Goal: Task Accomplishment & Management: Complete application form

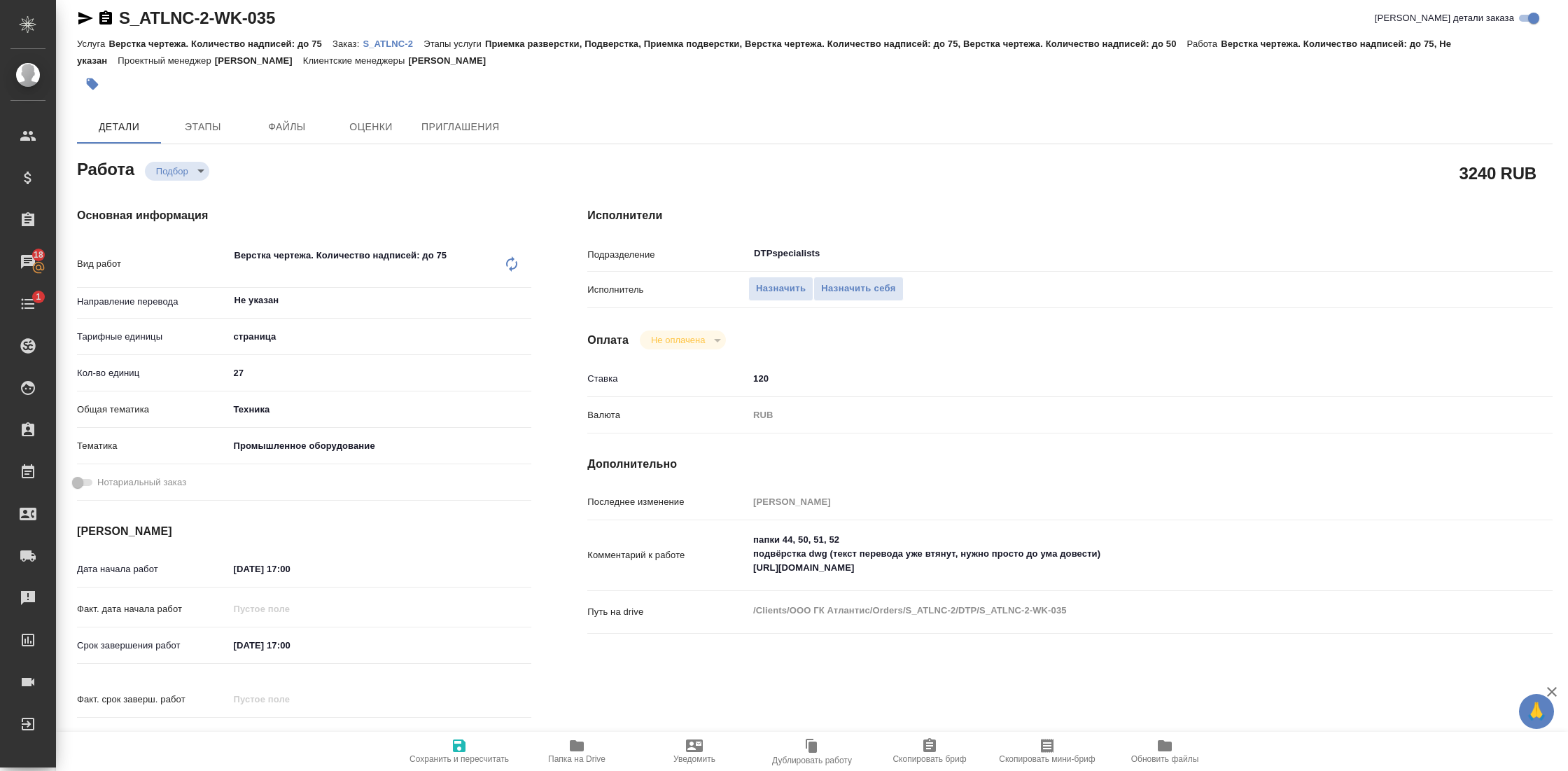
scroll to position [14, 0]
click at [392, 43] on p "S_ATLNC-2" at bounding box center [393, 41] width 61 height 11
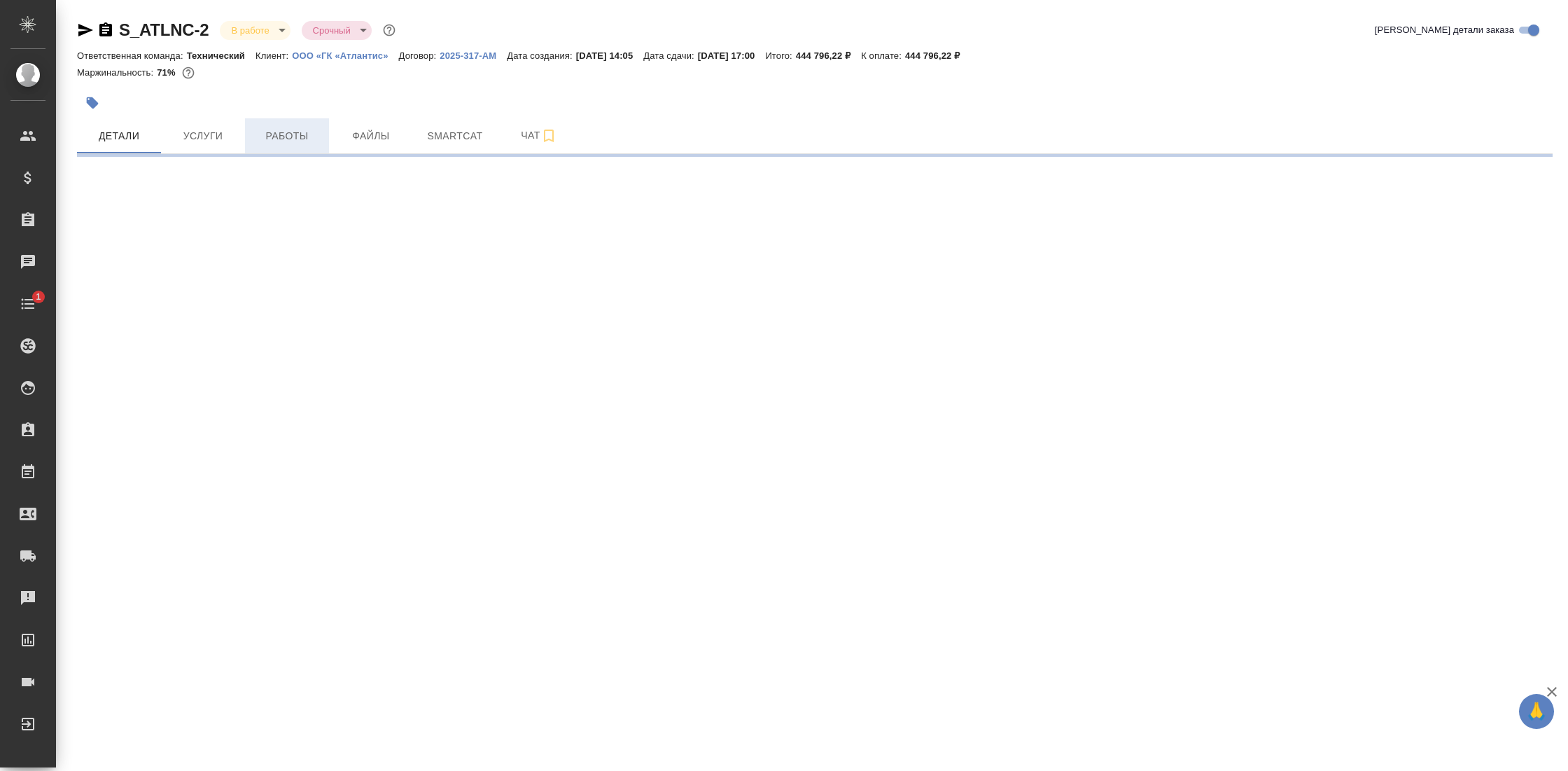
select select "RU"
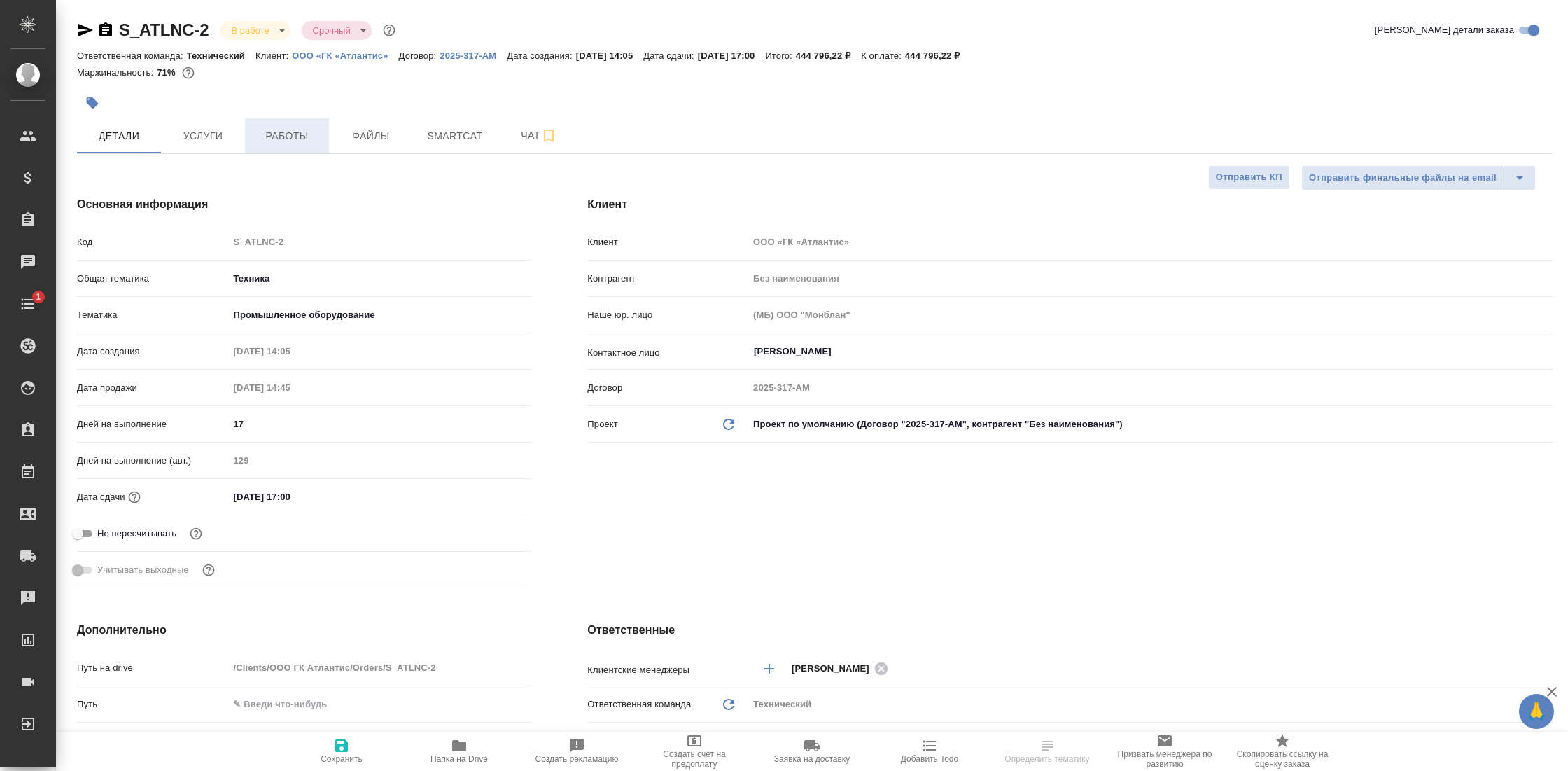
click at [269, 137] on span "Работы" at bounding box center [287, 136] width 67 height 18
type textarea "x"
type input "[PERSON_NAME]"
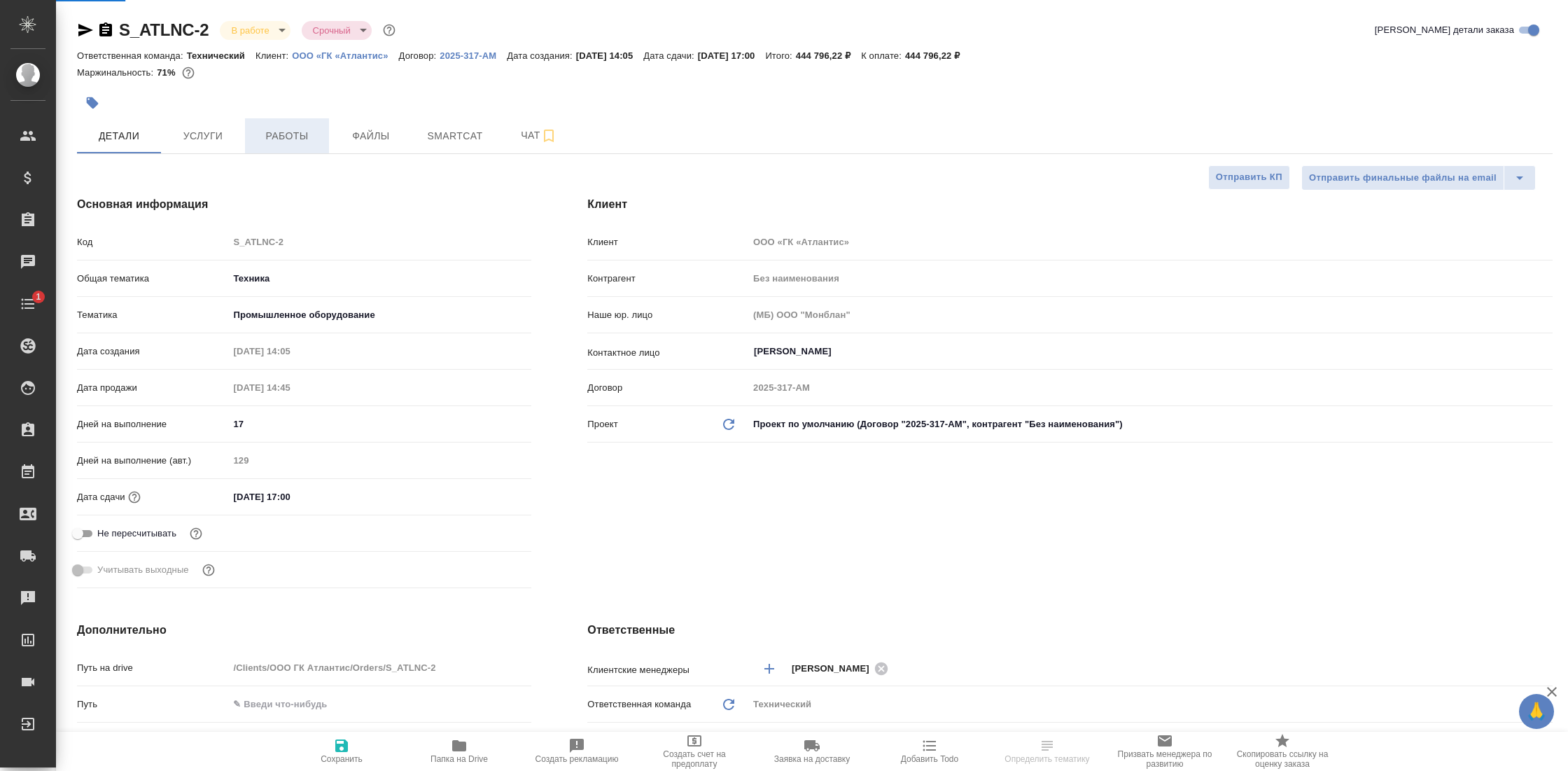
type input "Комаров Роман"
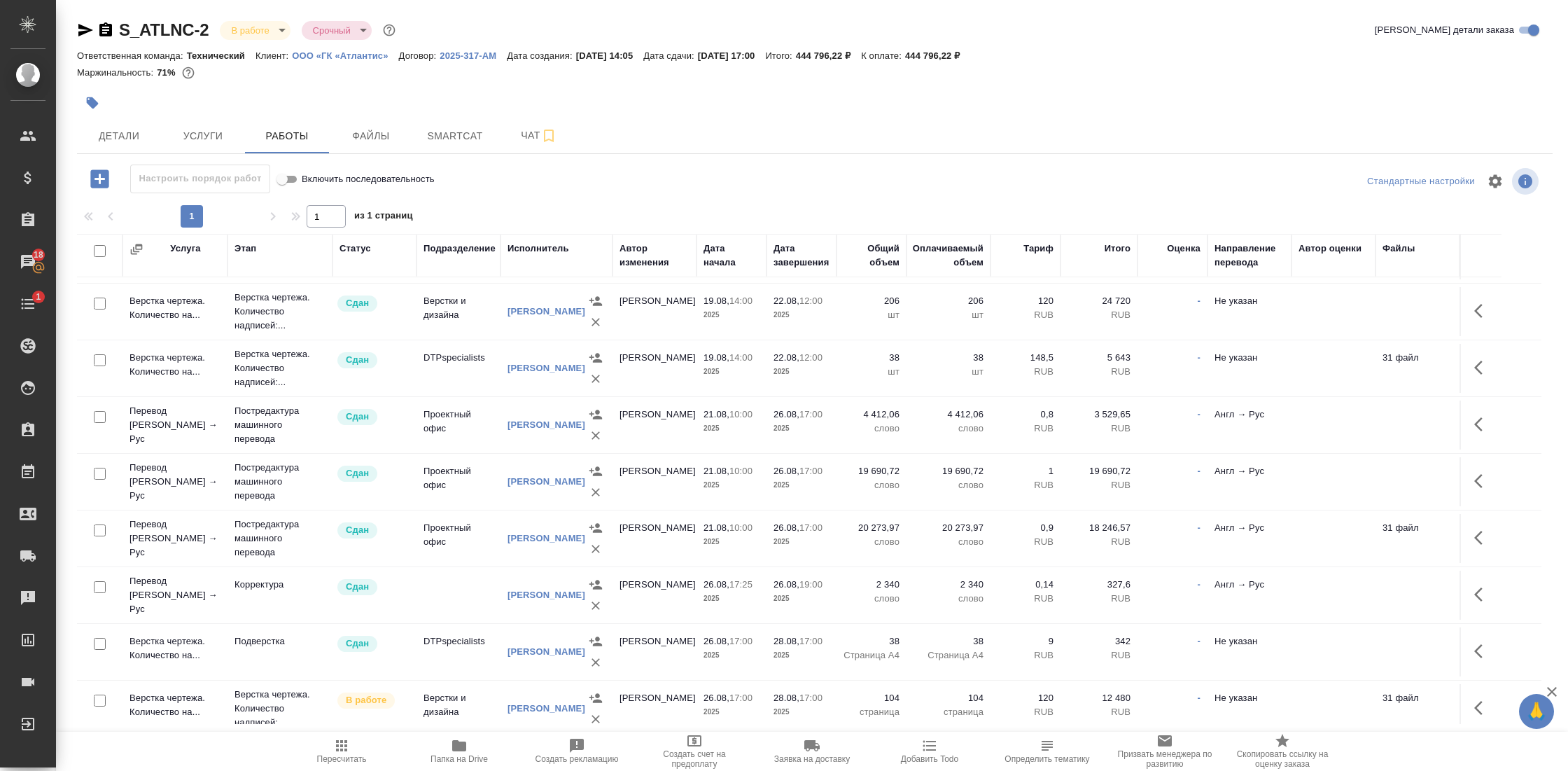
scroll to position [224, 0]
click at [257, 367] on p "Верстка чертежа. Количество надписей:..." at bounding box center [280, 365] width 91 height 42
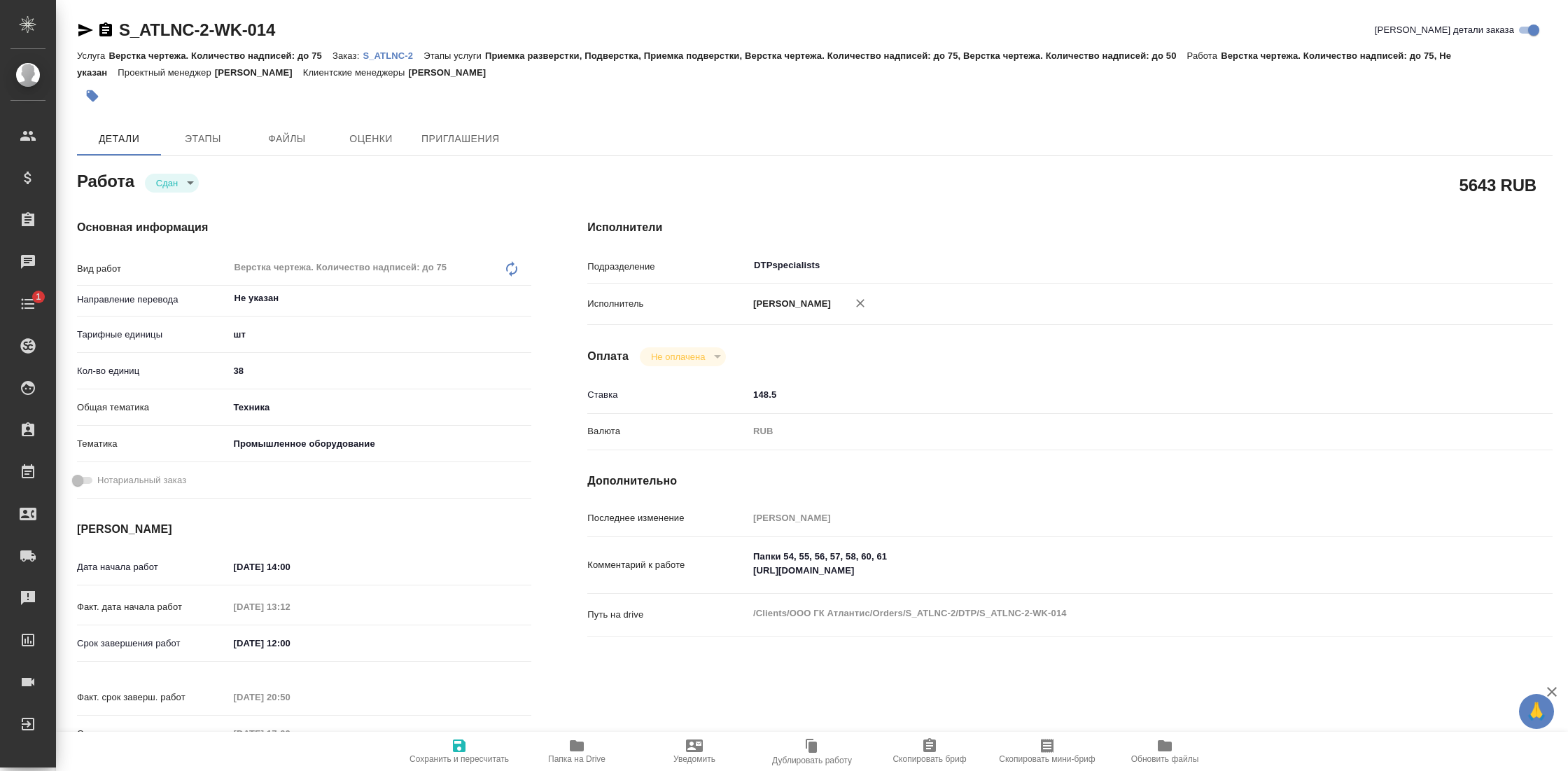
type textarea "x"
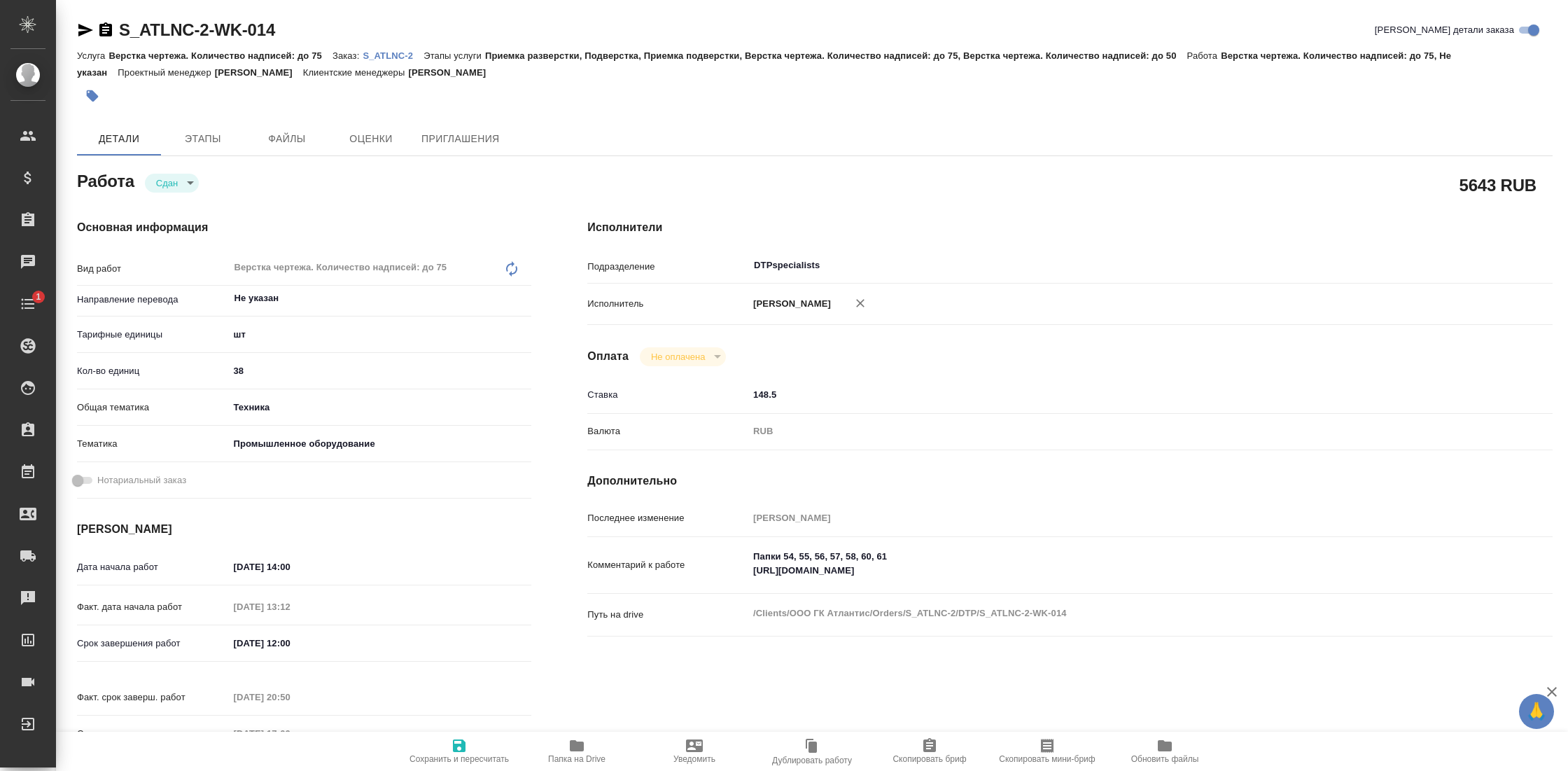
type textarea "x"
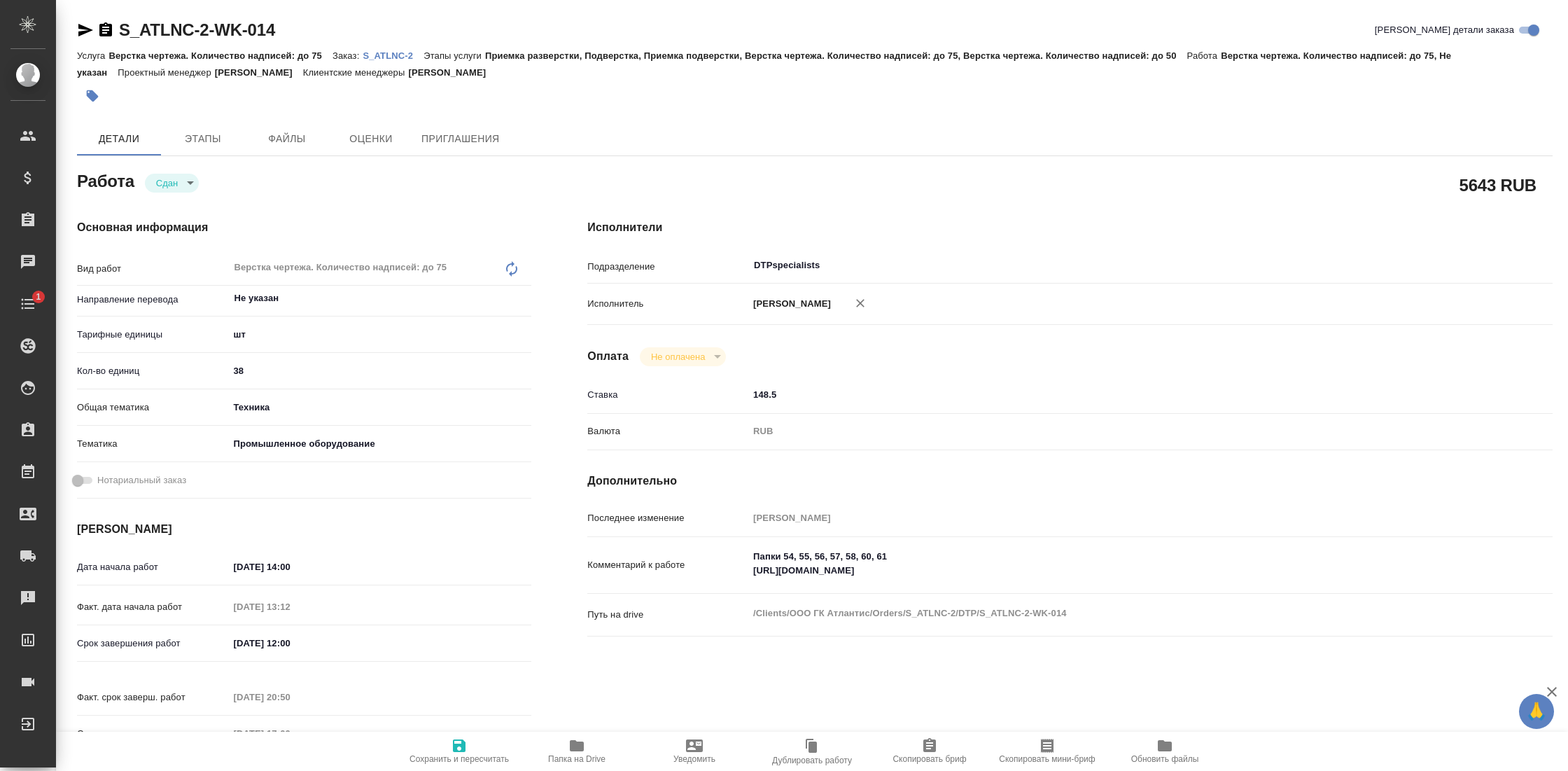
type textarea "x"
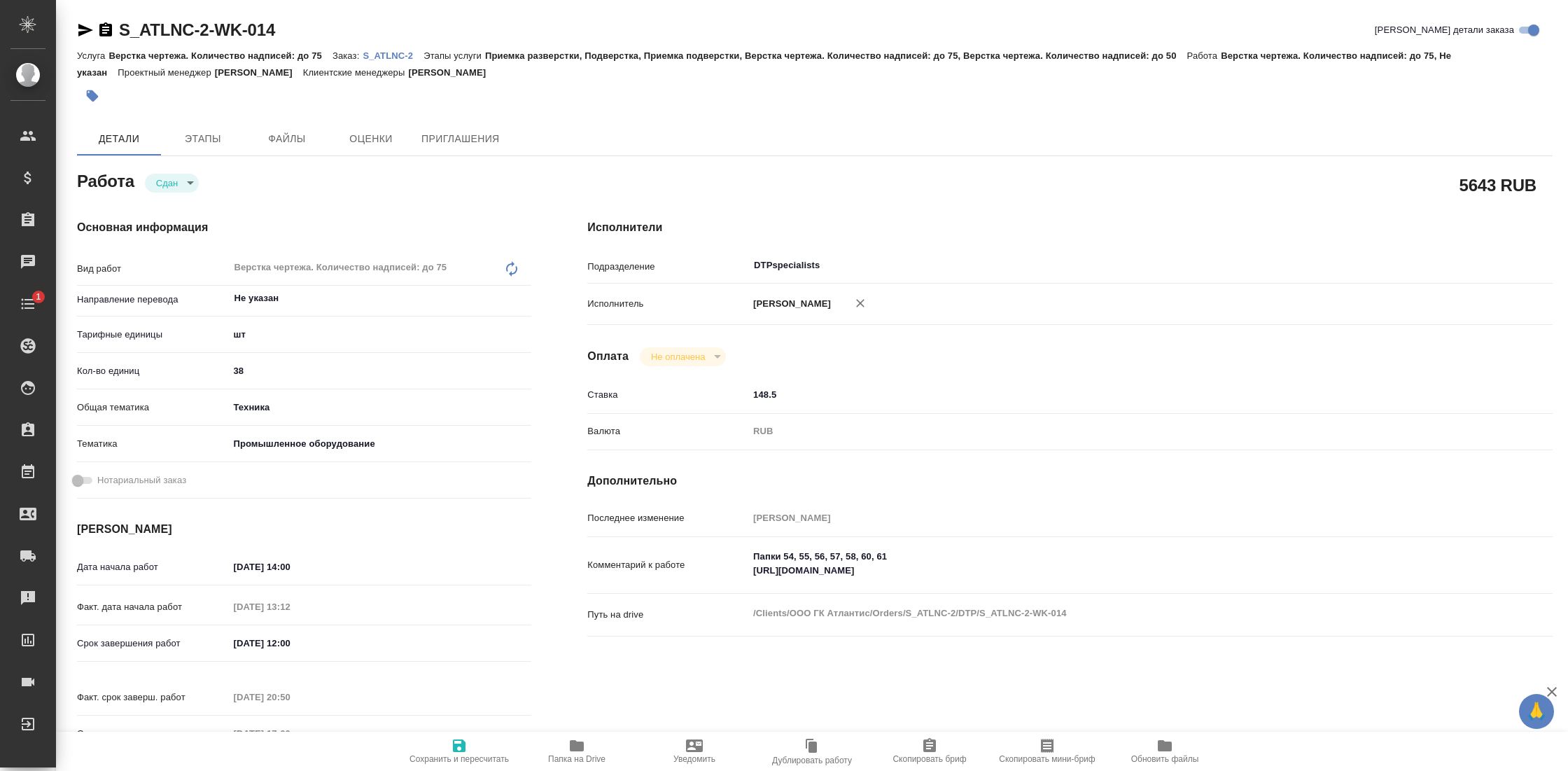
type textarea "x"
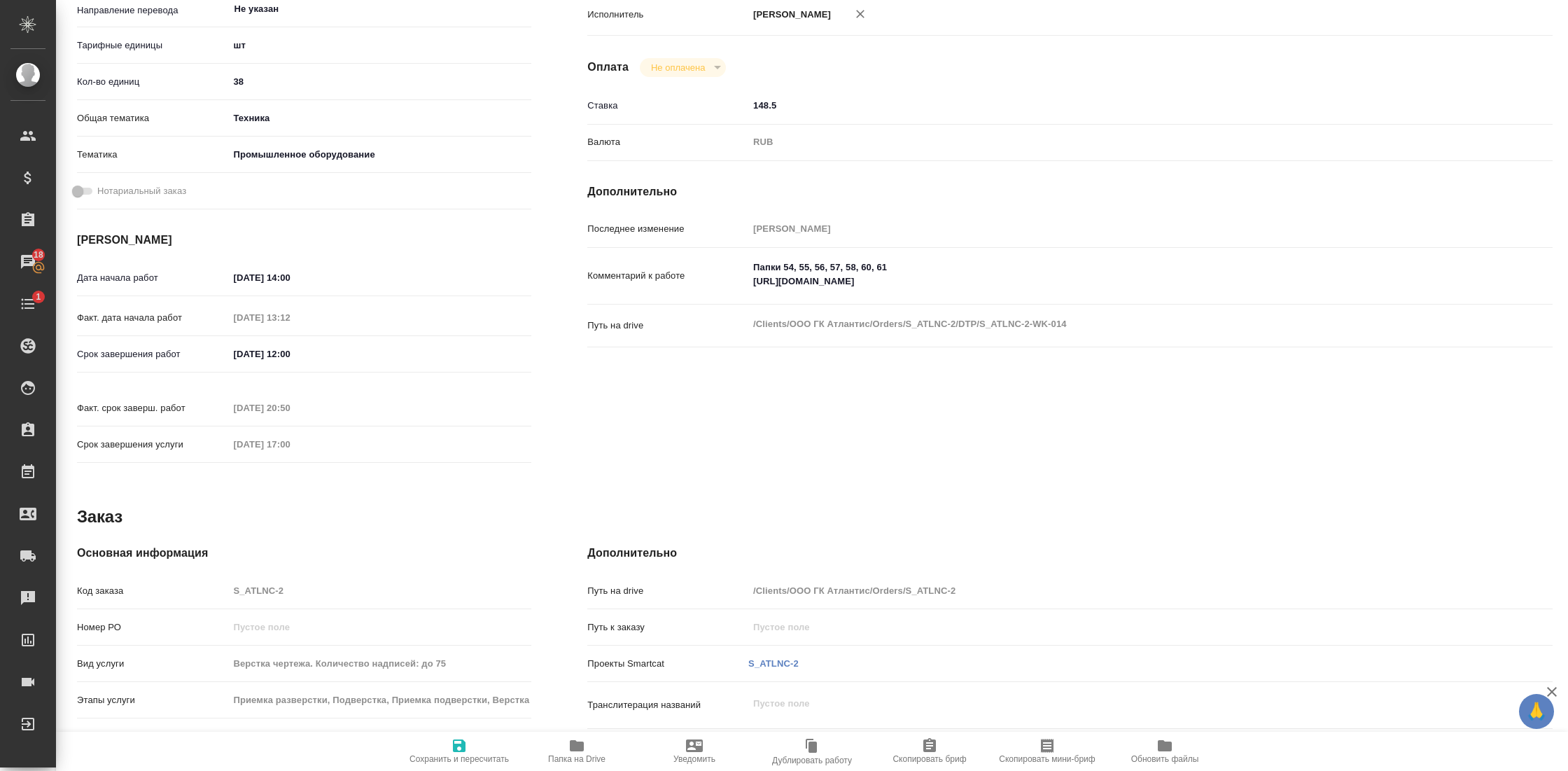
scroll to position [310, 0]
